Goal: Information Seeking & Learning: Learn about a topic

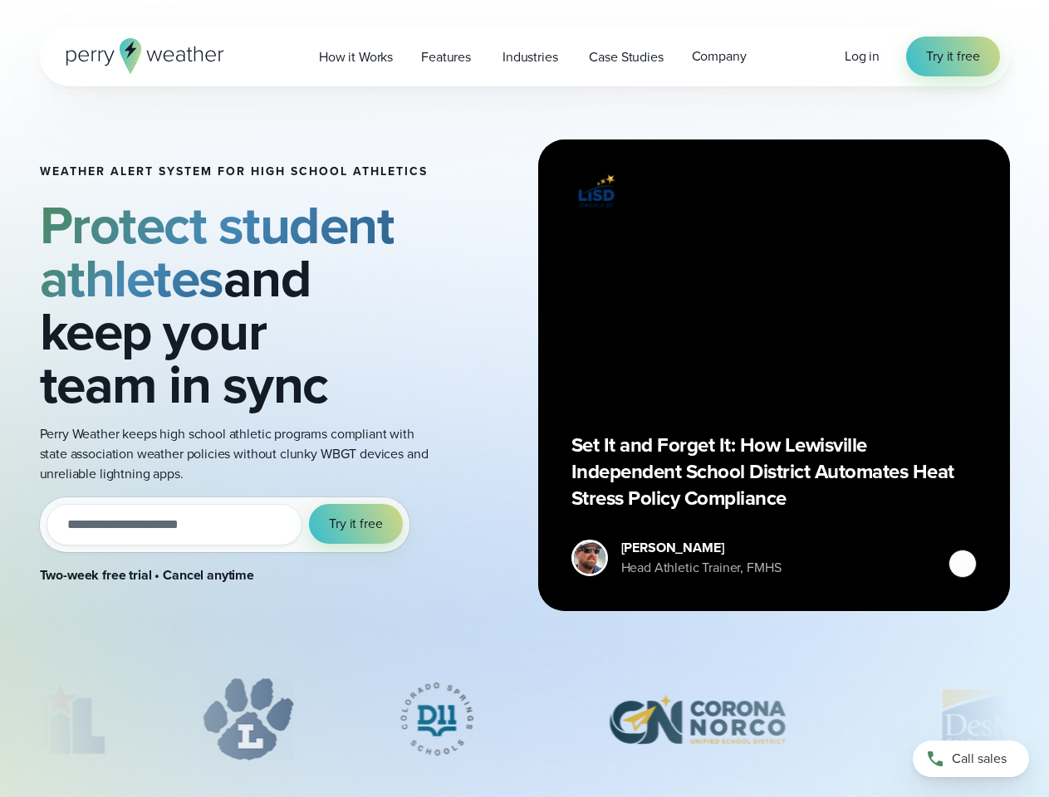
click at [524, 399] on div "Weather Alert System for High School Athletics Protect student athletes and kee…" at bounding box center [525, 375] width 970 height 578
click at [524, 56] on span "Industries" at bounding box center [529, 57] width 55 height 20
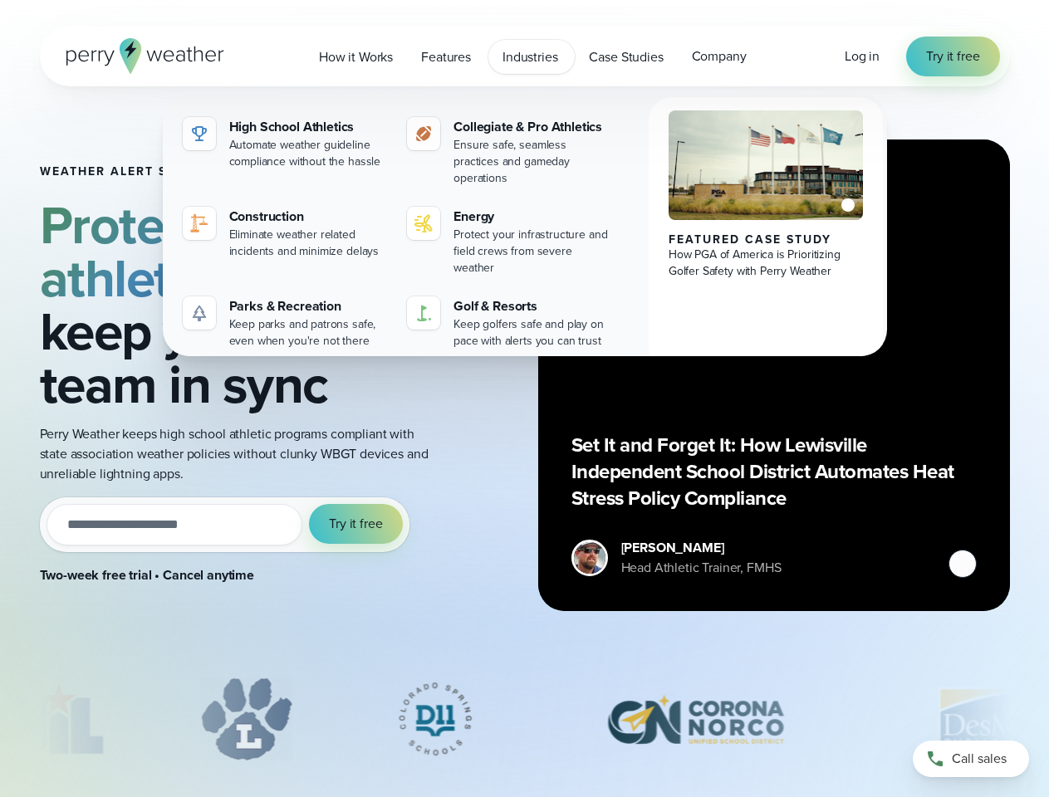
click at [224, 525] on input "email" at bounding box center [175, 525] width 257 height 42
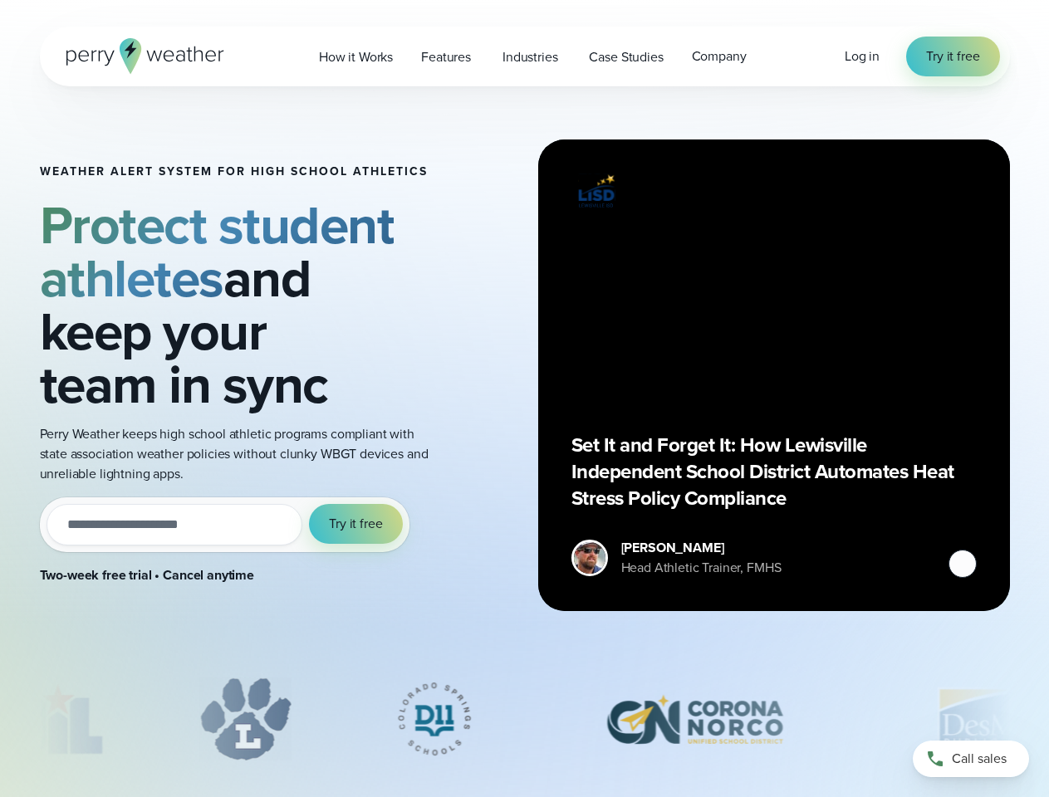
click at [356, 524] on span "Try it free" at bounding box center [355, 524] width 53 height 20
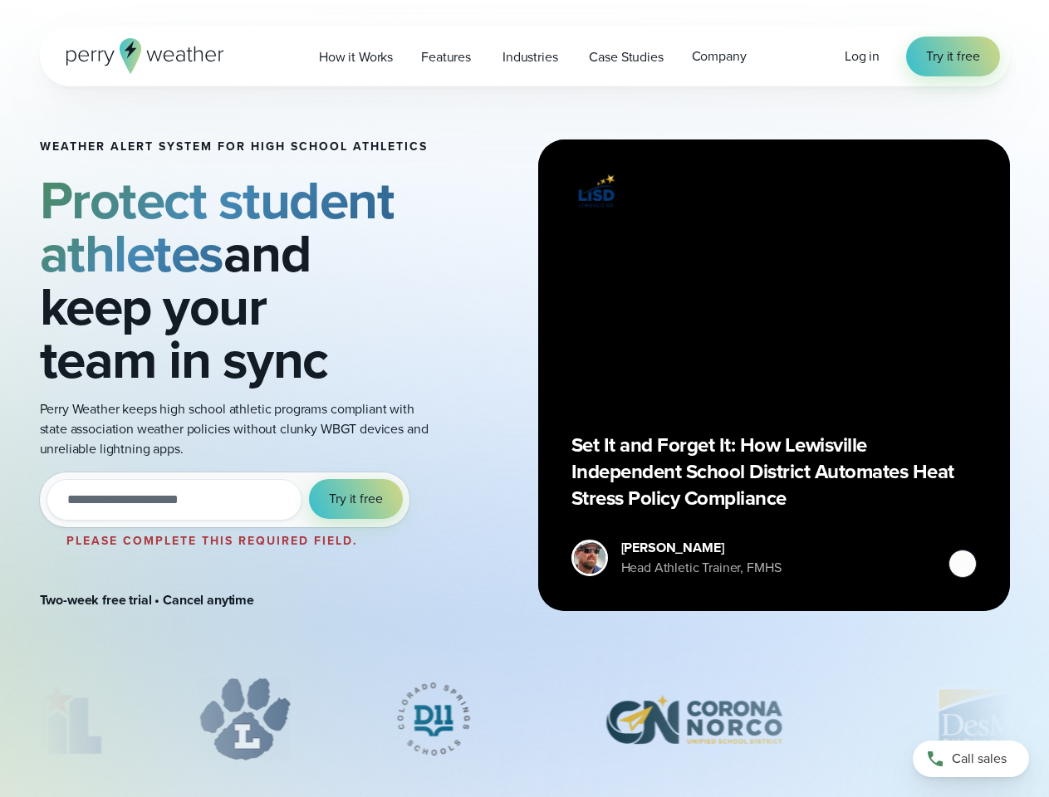
click at [774, 375] on div "Set It and Forget It: How Lewisville Independent School District Automates Heat…" at bounding box center [773, 375] width 405 height 405
click at [962, 564] on button at bounding box center [962, 564] width 28 height 28
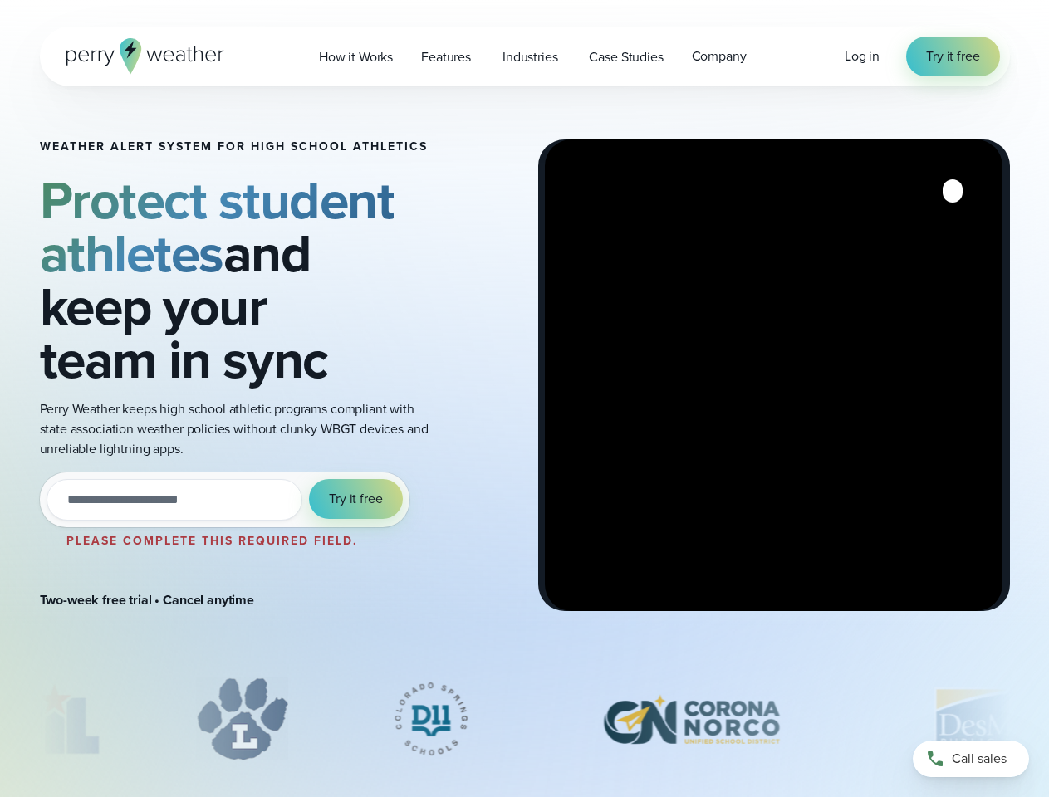
click at [525, 719] on div "slideshow" at bounding box center [525, 719] width 970 height 83
